Goal: Information Seeking & Learning: Learn about a topic

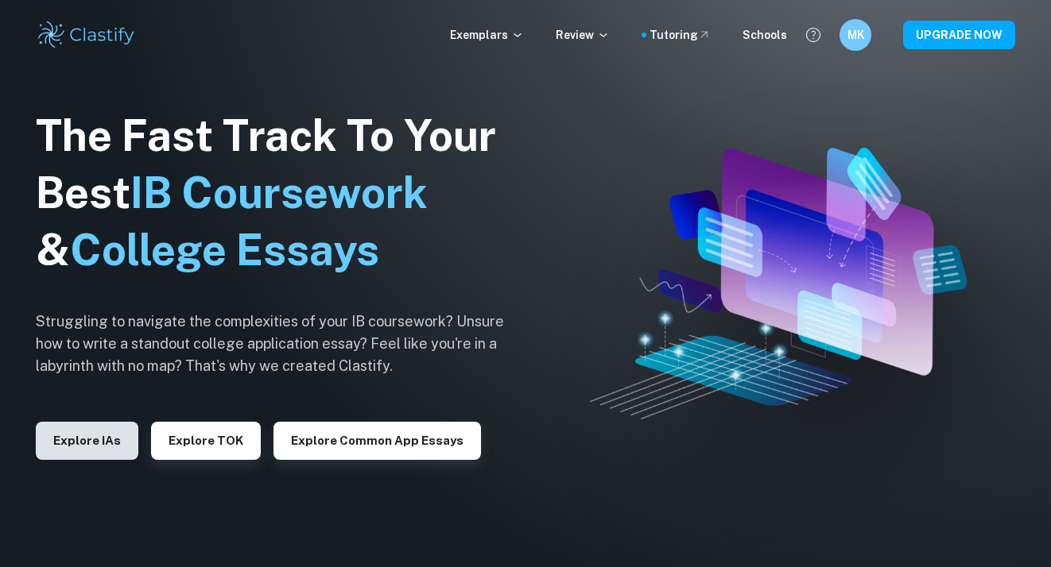
click at [99, 443] on button "Explore IAs" at bounding box center [87, 441] width 103 height 38
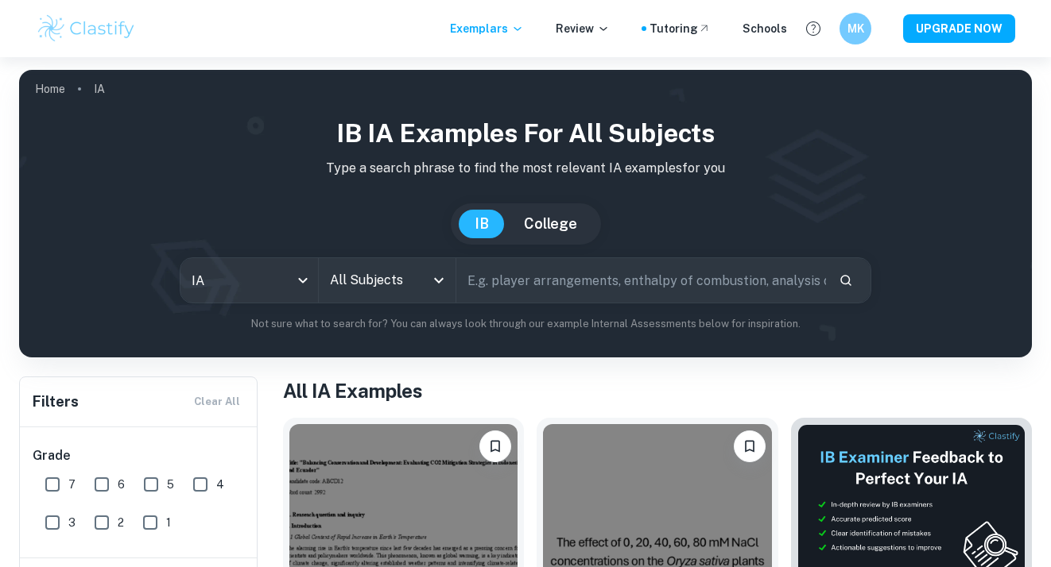
click at [412, 277] on input "All Subjects" at bounding box center [375, 280] width 99 height 30
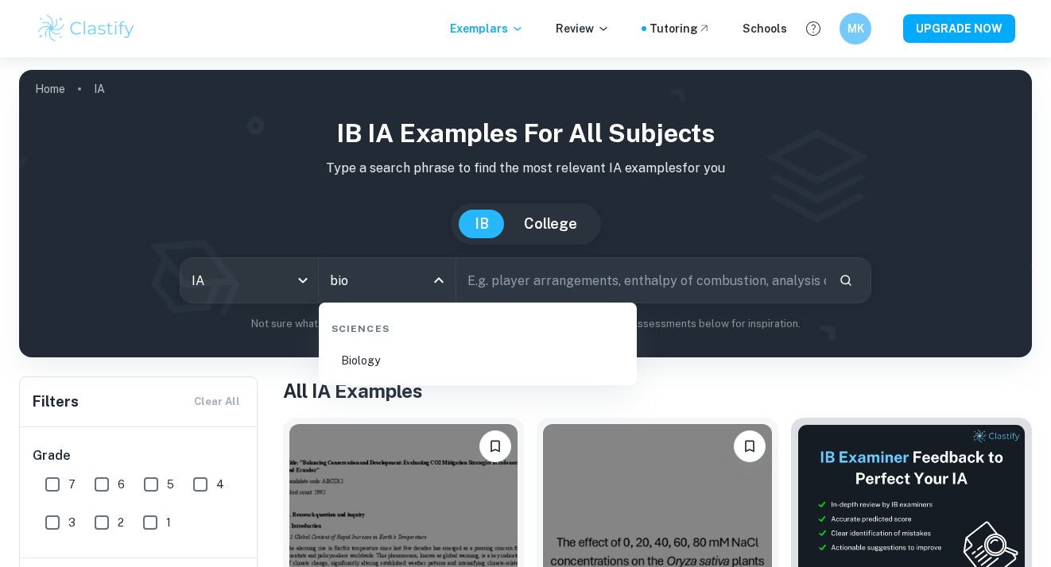
click at [469, 354] on li "Biology" at bounding box center [477, 361] width 305 height 37
type input "Biology"
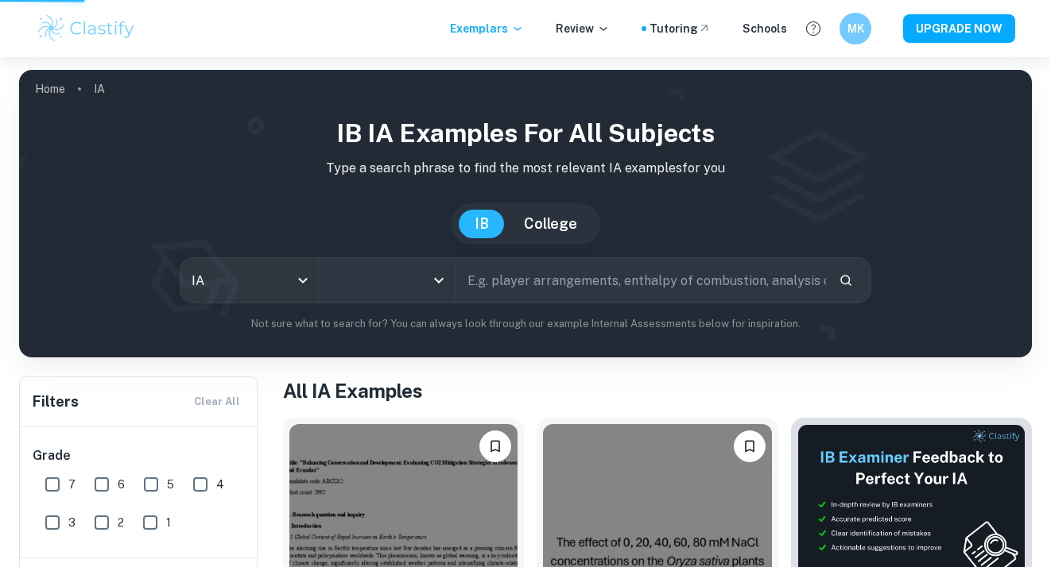
click at [557, 285] on input "text" at bounding box center [640, 280] width 369 height 45
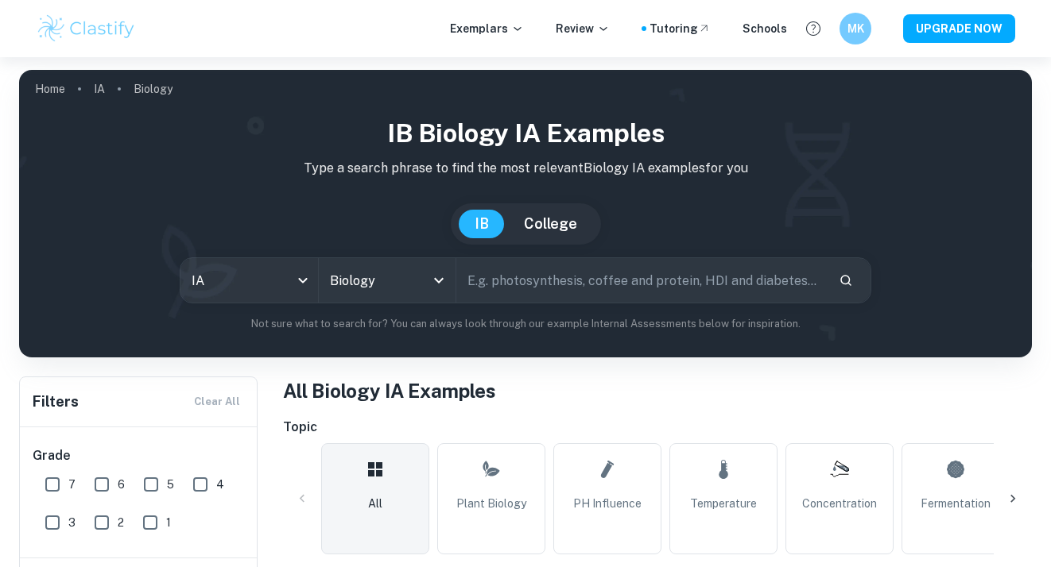
click at [565, 281] on input "text" at bounding box center [640, 280] width 369 height 45
click at [486, 283] on input "ruller drop" at bounding box center [622, 280] width 332 height 45
type input "ruler drop"
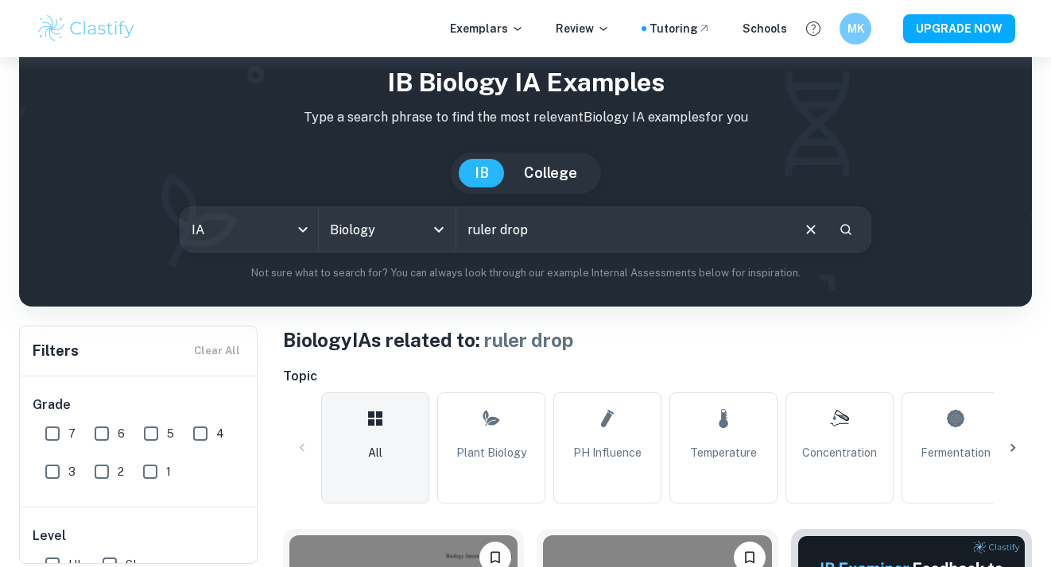
scroll to position [49, 0]
